Goal: Transaction & Acquisition: Book appointment/travel/reservation

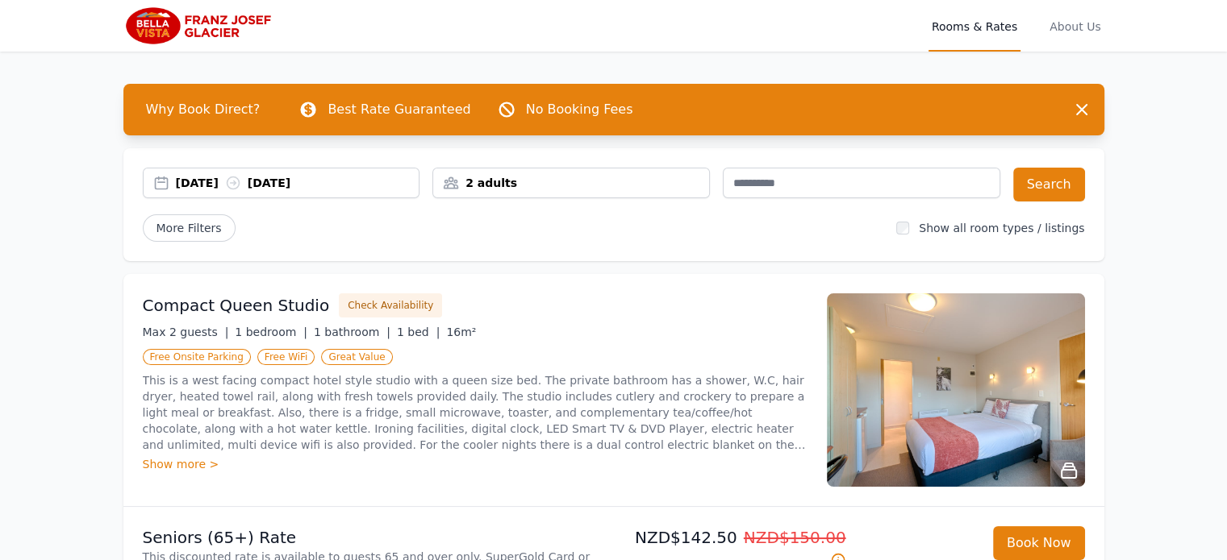
click at [224, 180] on div "[DATE] [DATE]" at bounding box center [298, 183] width 244 height 16
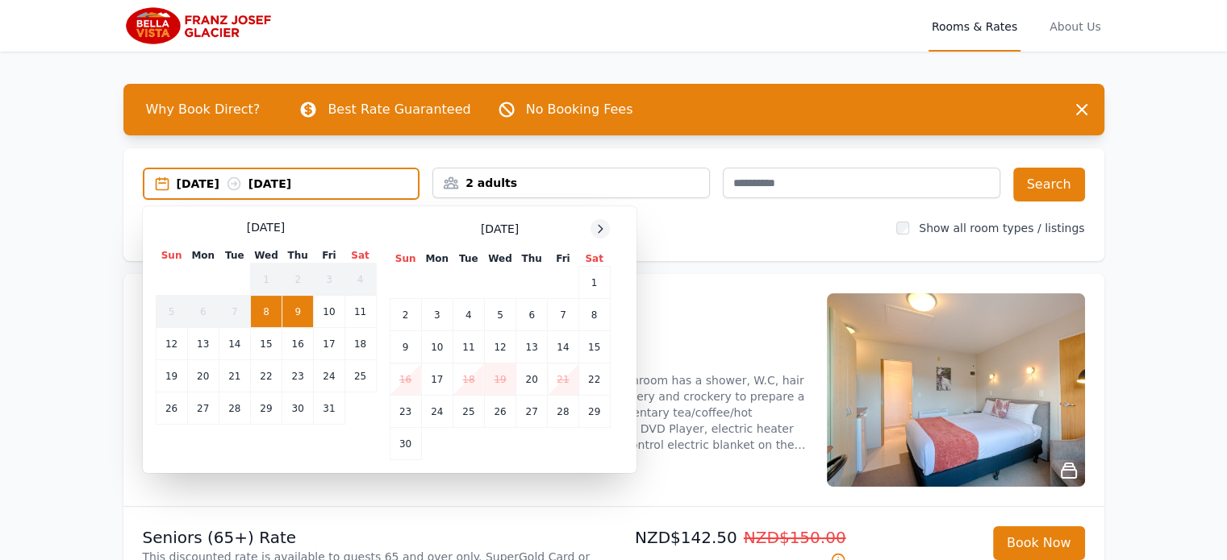
click at [597, 223] on icon at bounding box center [599, 229] width 13 height 13
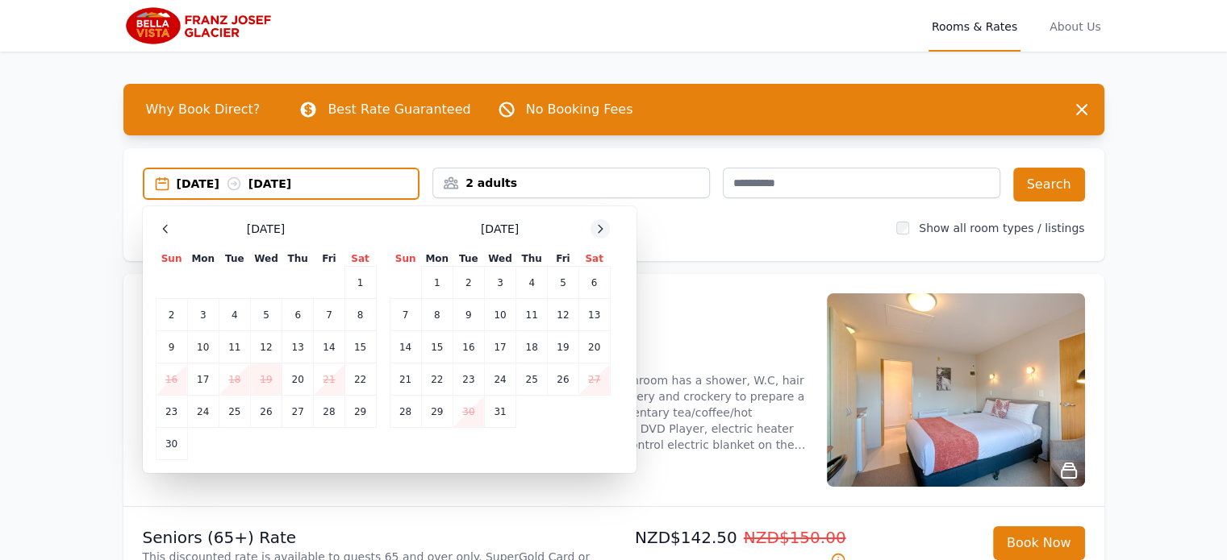
click at [597, 223] on icon at bounding box center [599, 229] width 13 height 13
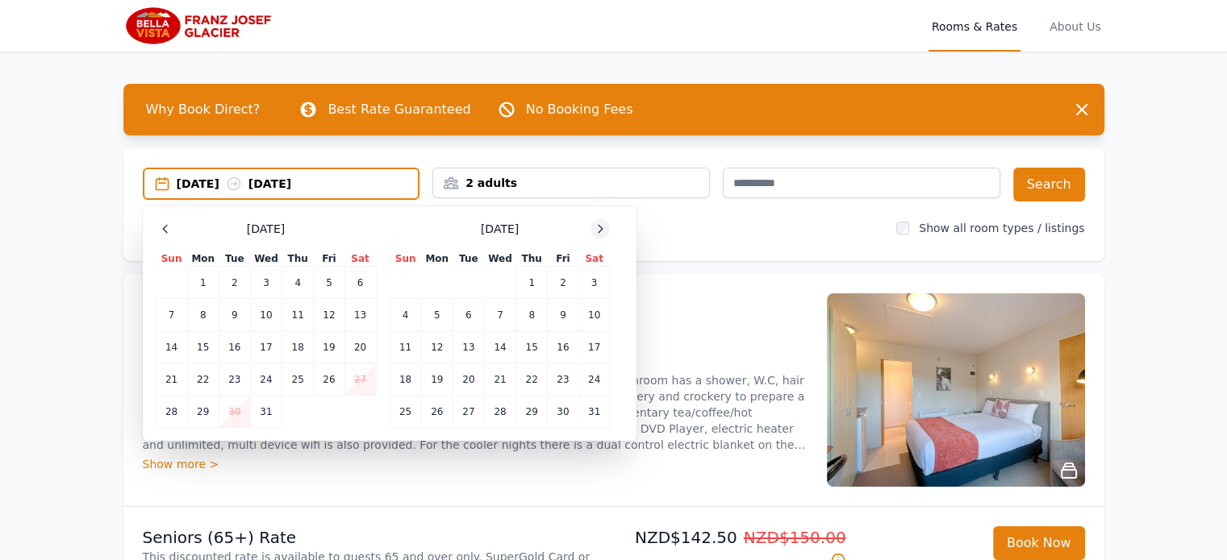
click at [597, 225] on icon at bounding box center [599, 229] width 13 height 13
click at [481, 356] on td "17" at bounding box center [467, 347] width 31 height 32
click at [498, 352] on td "18" at bounding box center [499, 347] width 31 height 32
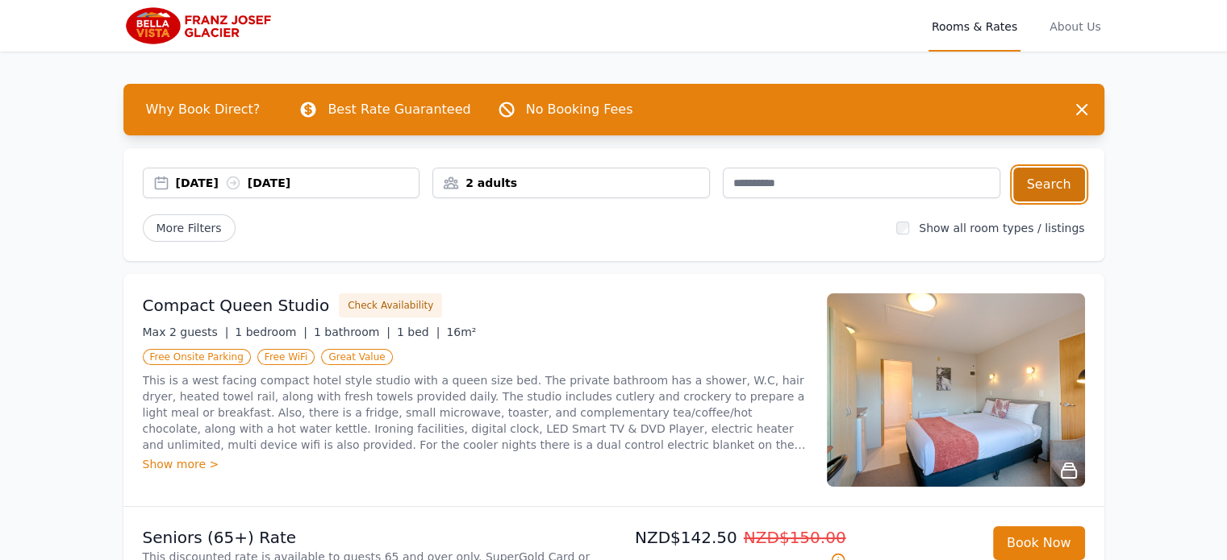
click at [1041, 189] on button "Search" at bounding box center [1049, 185] width 72 height 34
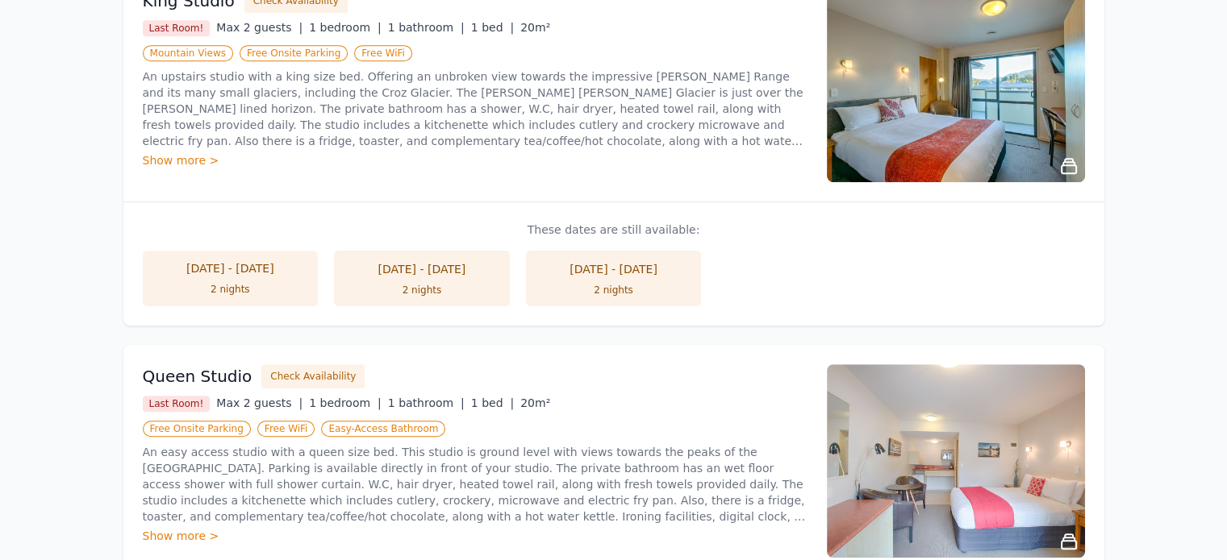
scroll to position [887, 0]
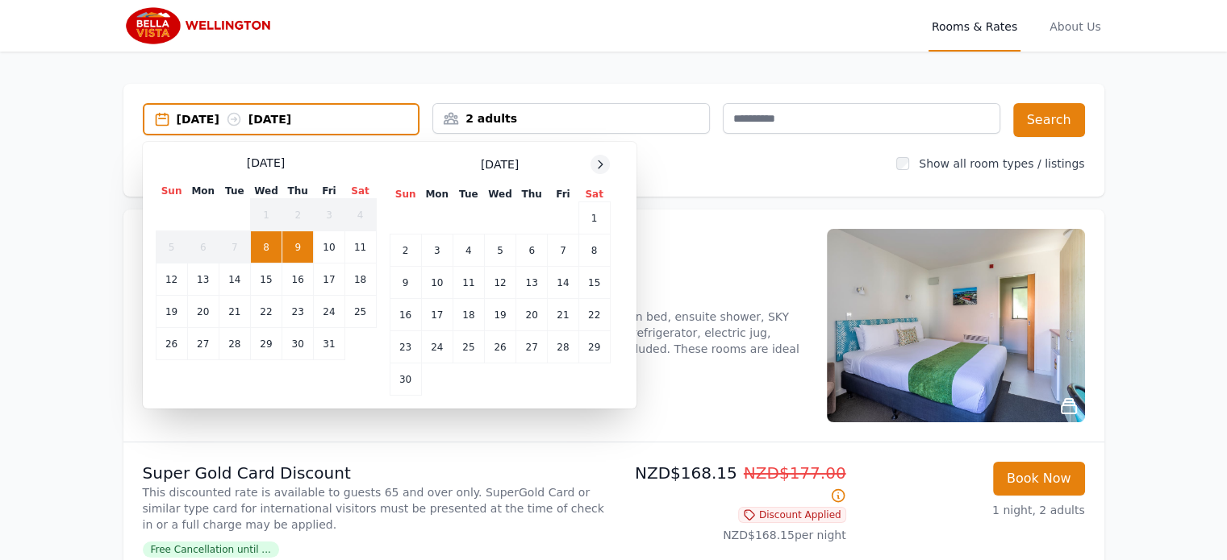
click at [594, 164] on icon at bounding box center [599, 164] width 13 height 13
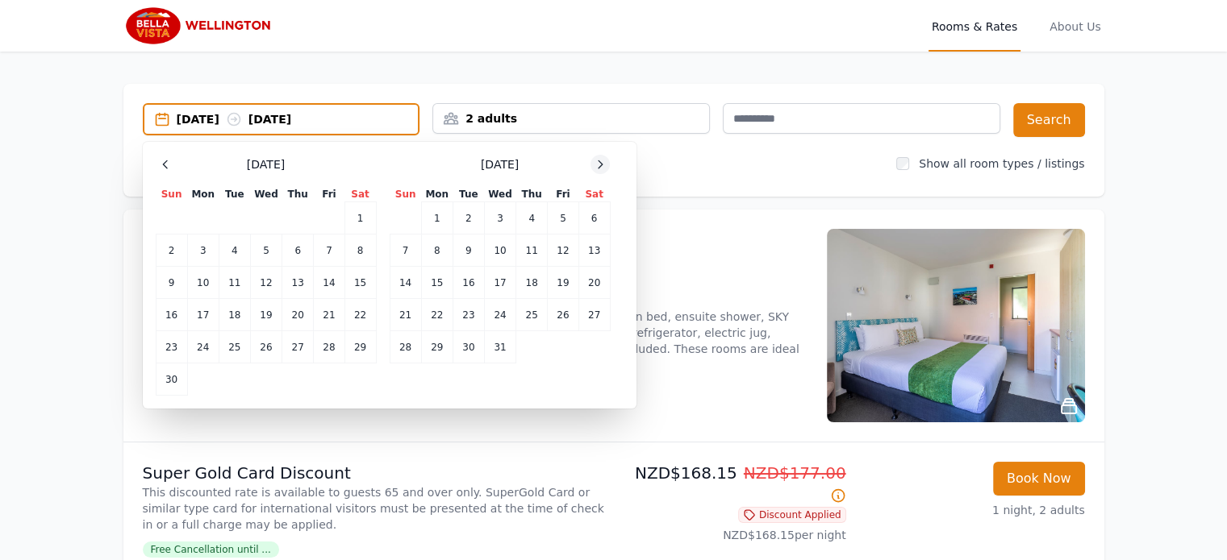
click at [594, 164] on icon at bounding box center [599, 164] width 13 height 13
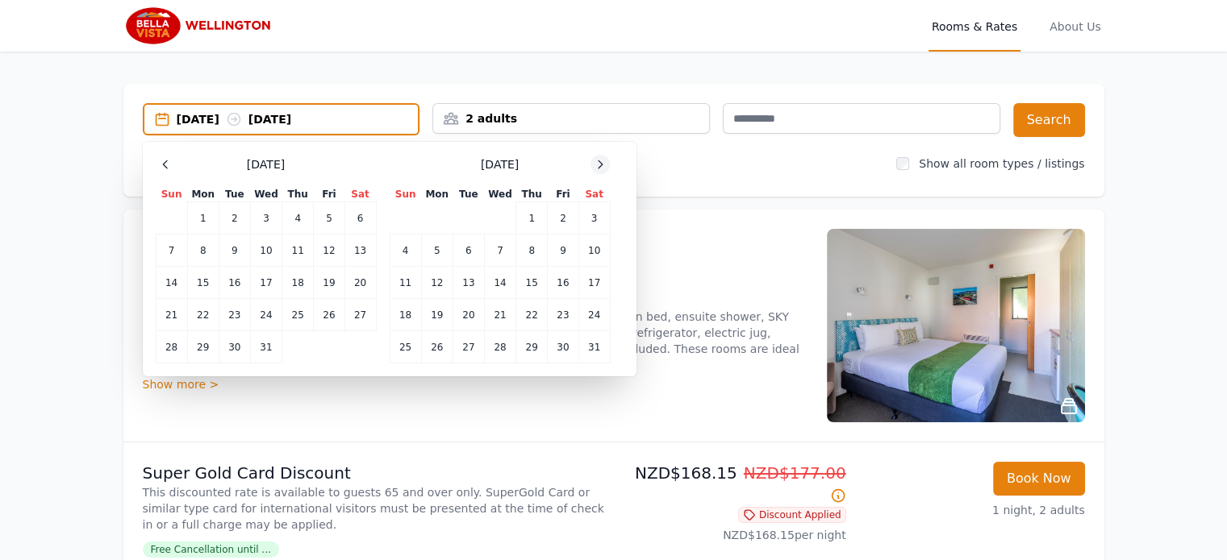
click at [594, 164] on icon at bounding box center [599, 164] width 13 height 13
click at [519, 319] on td "26" at bounding box center [531, 315] width 31 height 32
click at [552, 319] on td "27" at bounding box center [563, 315] width 31 height 32
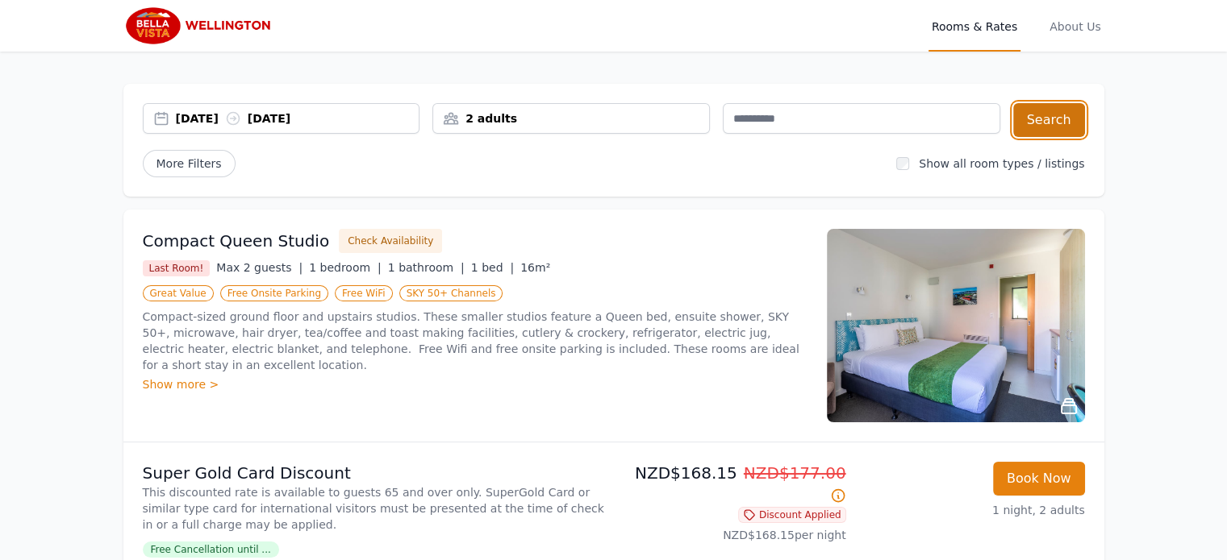
click at [1070, 129] on button "Search" at bounding box center [1049, 120] width 72 height 34
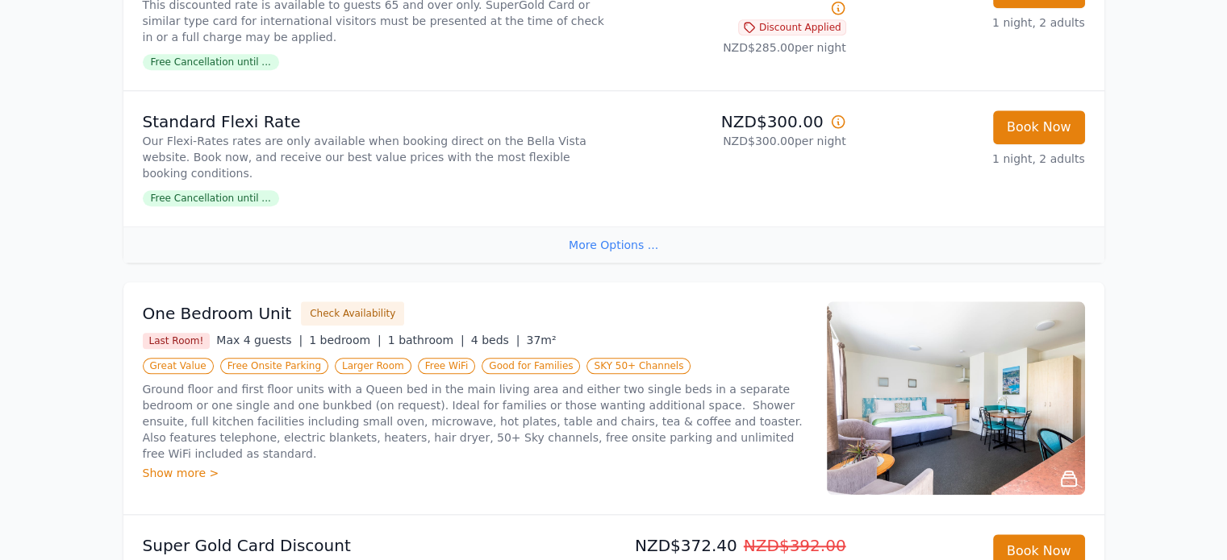
scroll to position [1613, 0]
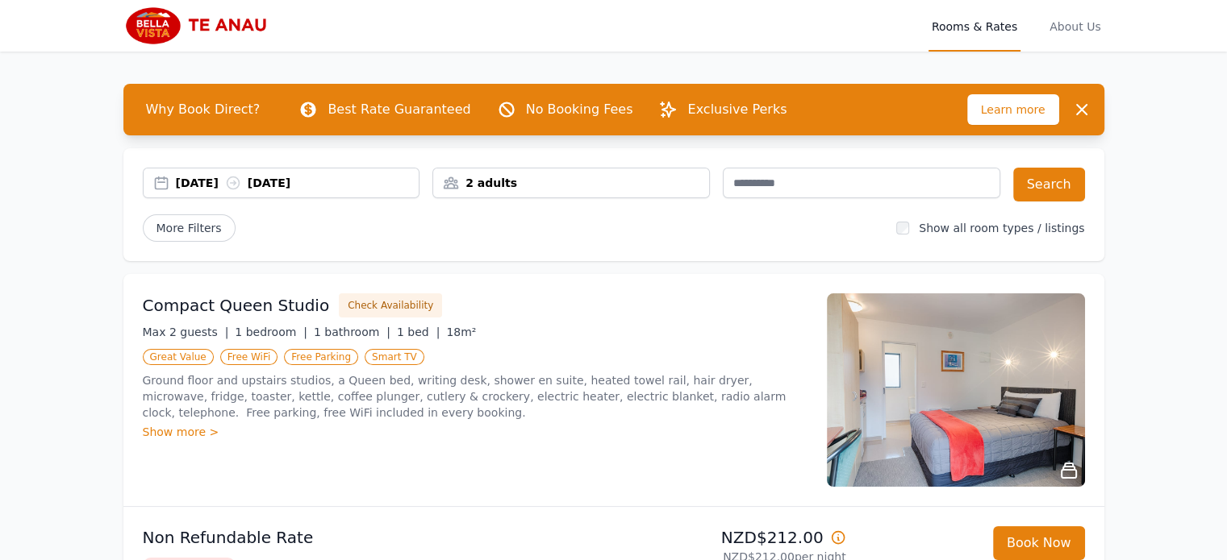
click at [207, 186] on div "[DATE] [DATE]" at bounding box center [298, 183] width 244 height 16
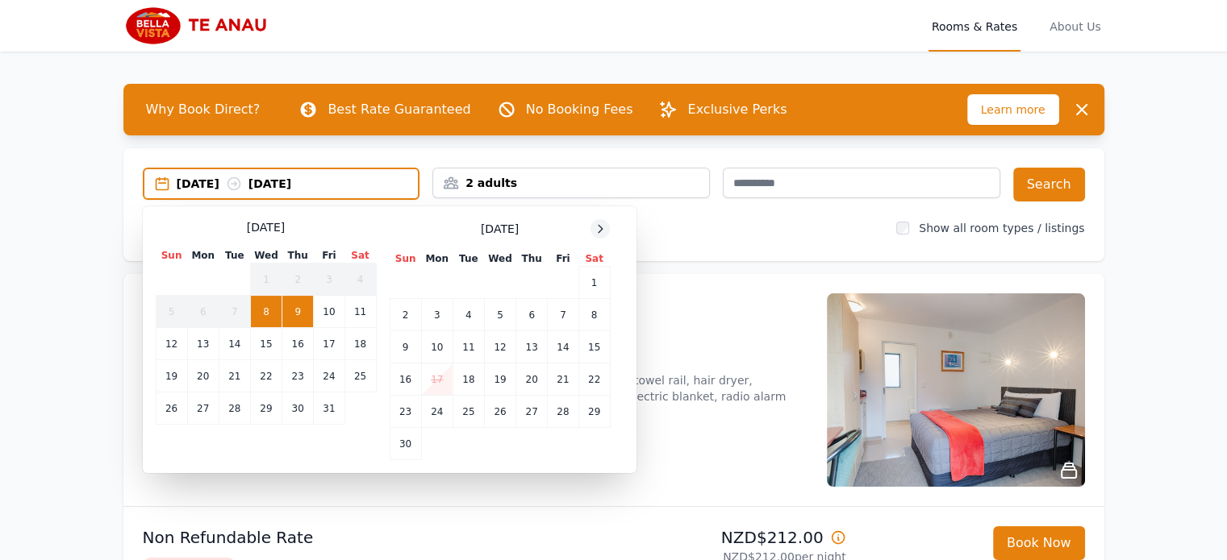
click at [598, 225] on icon at bounding box center [599, 229] width 13 height 13
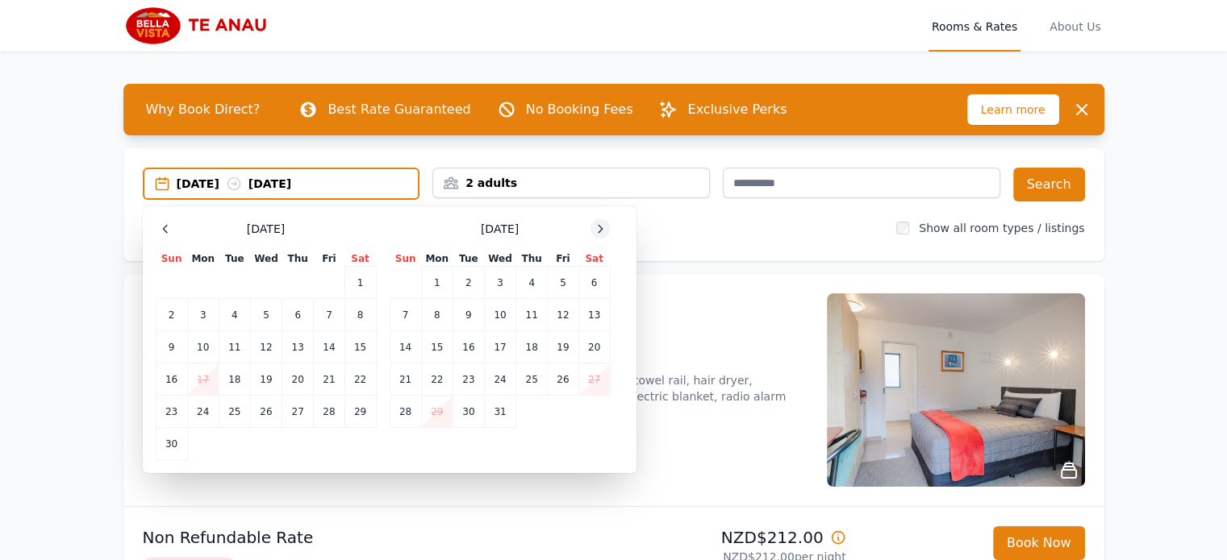
click at [598, 225] on icon at bounding box center [599, 229] width 13 height 13
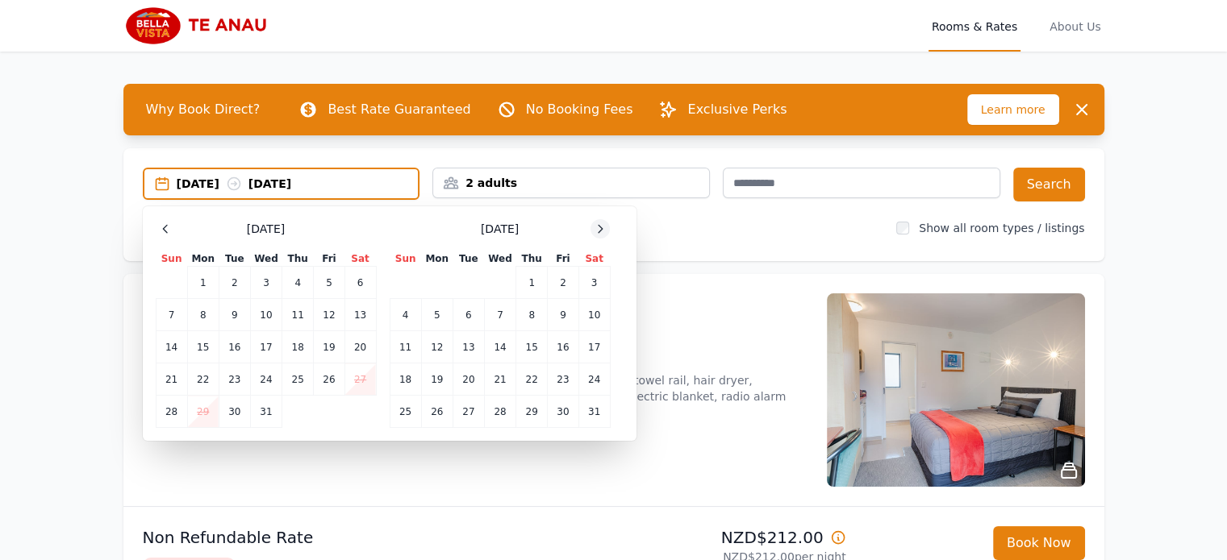
click at [598, 225] on icon at bounding box center [599, 229] width 13 height 13
click at [598, 347] on td "21" at bounding box center [593, 347] width 31 height 32
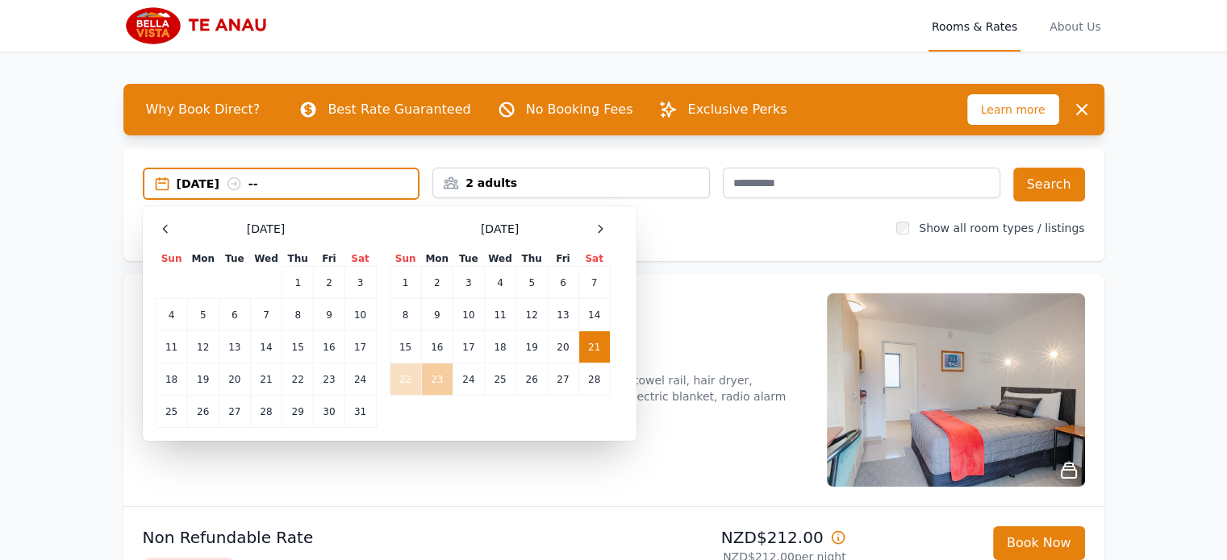
click at [430, 377] on td "23" at bounding box center [436, 380] width 31 height 32
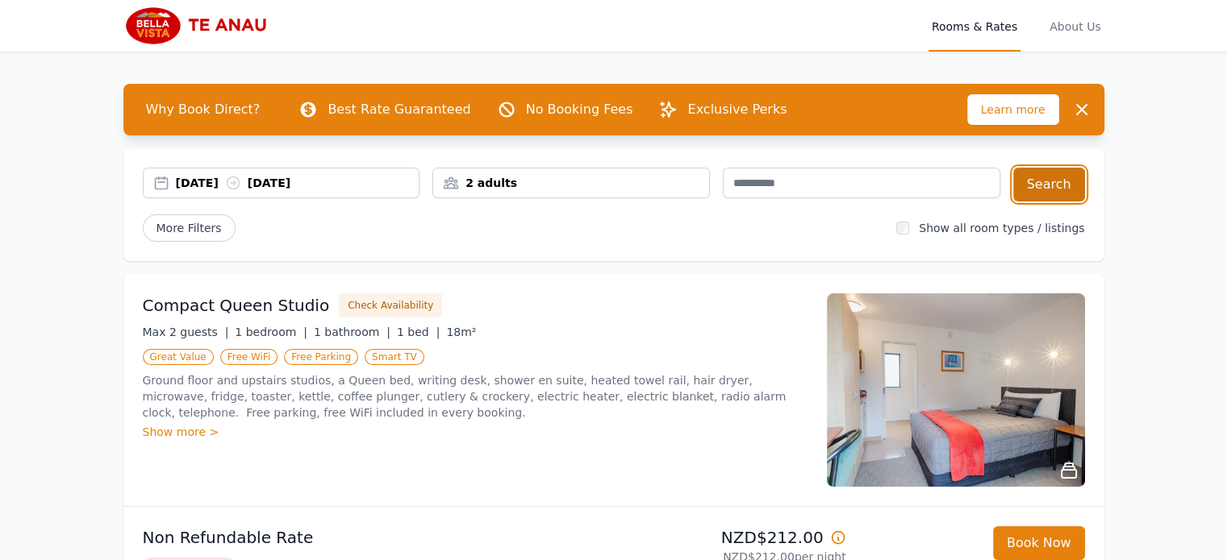
click at [1047, 189] on button "Search" at bounding box center [1049, 185] width 72 height 34
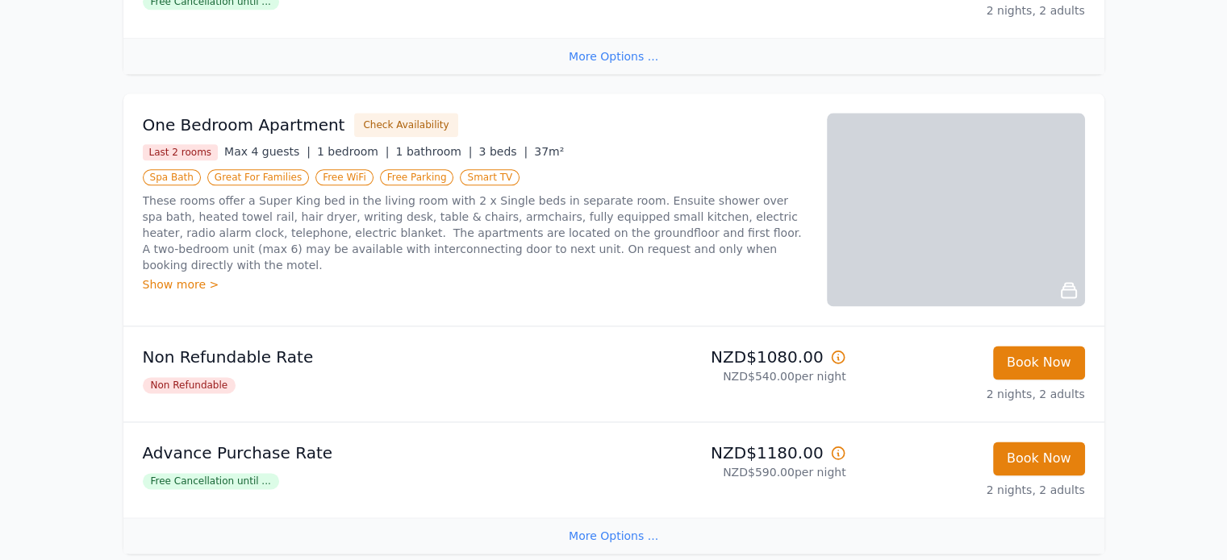
scroll to position [2097, 0]
